Goal: Transaction & Acquisition: Purchase product/service

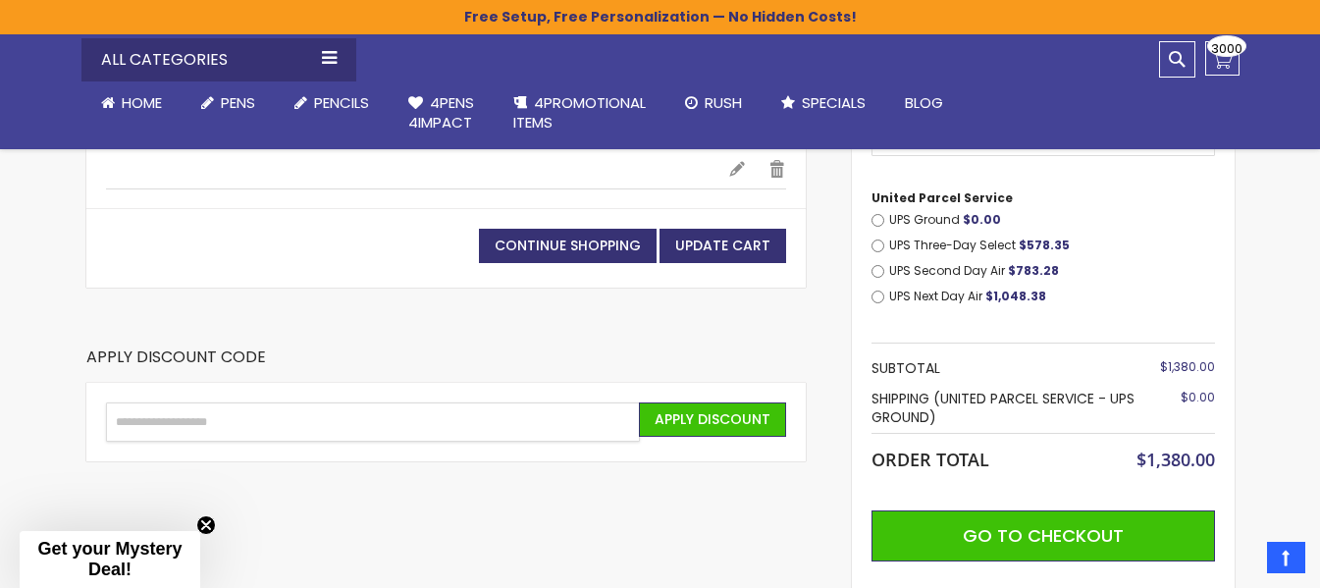
click at [334, 420] on input "Enter discount code" at bounding box center [373, 421] width 534 height 39
type input "********"
click at [730, 421] on span "Apply Discount" at bounding box center [713, 419] width 116 height 20
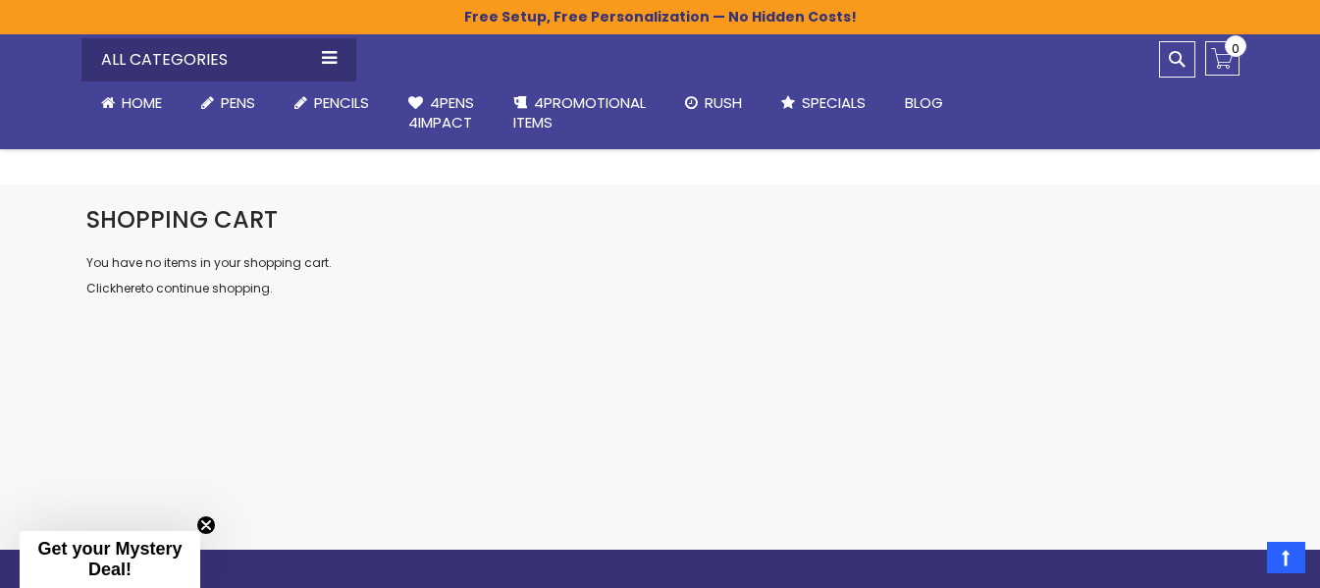
scroll to position [1, 0]
